Goal: Task Accomplishment & Management: Complete application form

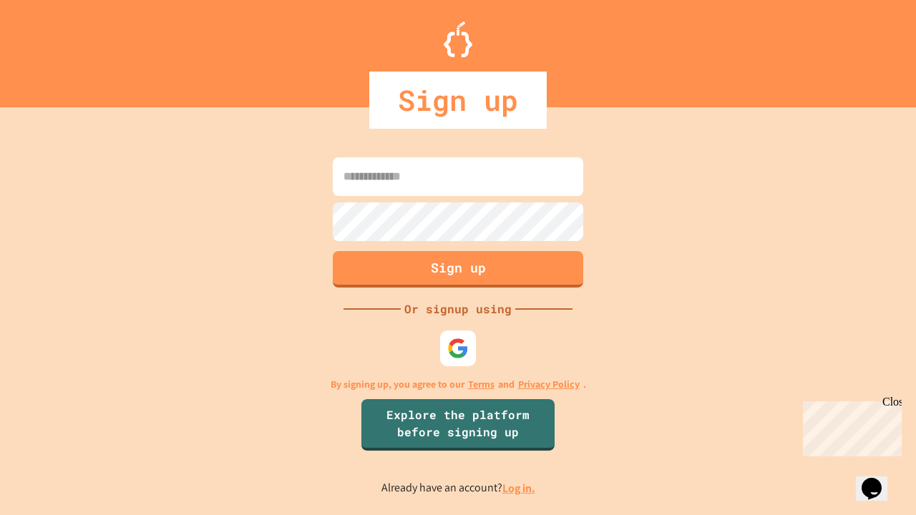
click at [520, 488] on link "Log in." at bounding box center [519, 488] width 33 height 15
